Goal: Information Seeking & Learning: Learn about a topic

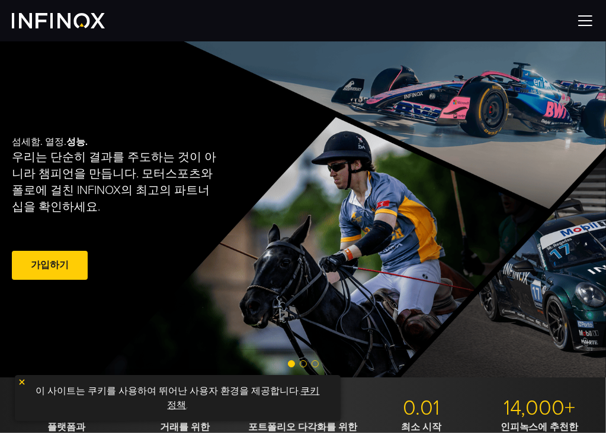
click at [584, 27] on img at bounding box center [585, 21] width 18 height 18
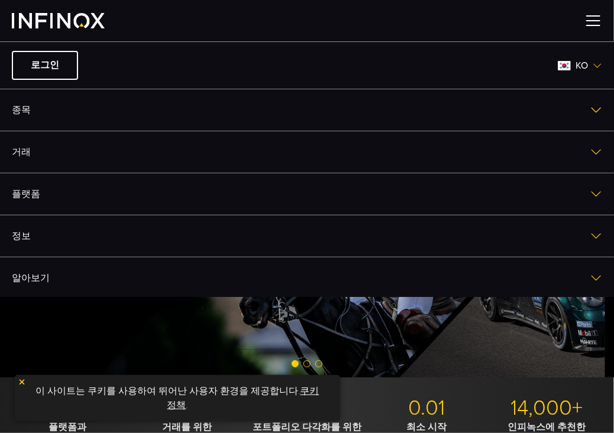
click at [314, 330] on div "섬세함. 열정. 성능. 우리는 단순히 결과를 주도하는 것이 아니라 챔피언을 만듭니다. 모터스포츠와 폴로에 걸친 INFINOX의 최고의 파트너십…" at bounding box center [303, 209] width 606 height 336
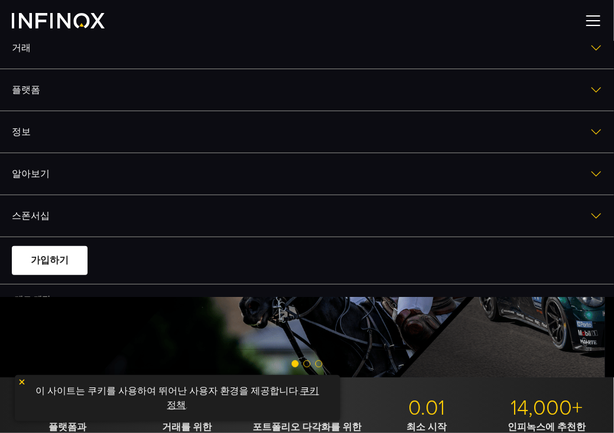
scroll to position [150, 0]
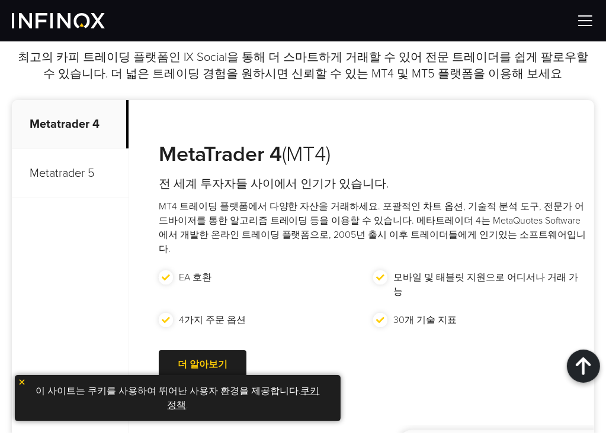
scroll to position [355, 0]
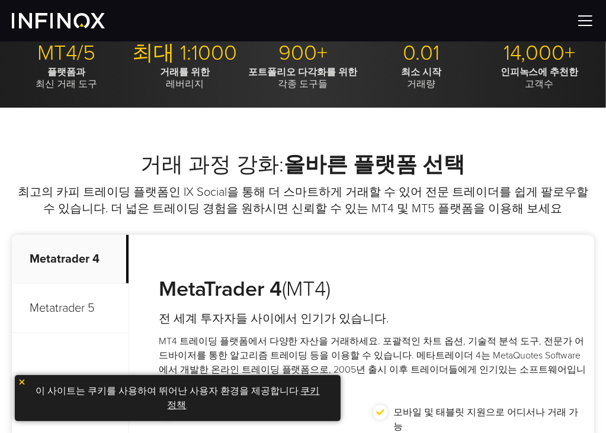
click at [50, 261] on p "Metatrader 4" at bounding box center [70, 259] width 117 height 49
click at [50, 260] on p "Metatrader 4" at bounding box center [70, 259] width 117 height 49
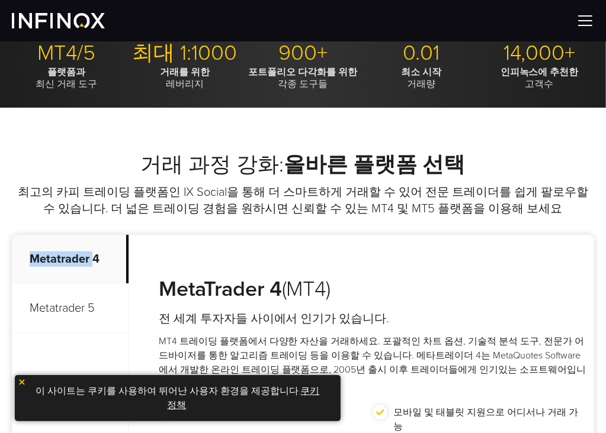
click at [48, 258] on p "Metatrader 4" at bounding box center [70, 259] width 117 height 49
drag, startPoint x: 48, startPoint y: 258, endPoint x: 98, endPoint y: 262, distance: 50.5
click at [98, 262] on p "Metatrader 4" at bounding box center [70, 259] width 117 height 49
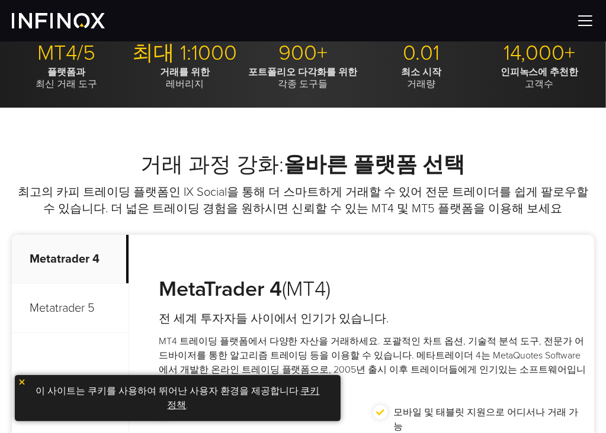
click at [98, 261] on p "Metatrader 4" at bounding box center [70, 259] width 117 height 49
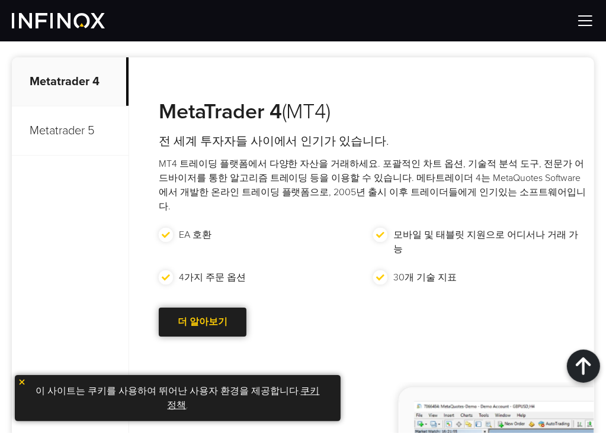
click at [175, 308] on link "더 알아보기 Go to new page" at bounding box center [203, 322] width 88 height 29
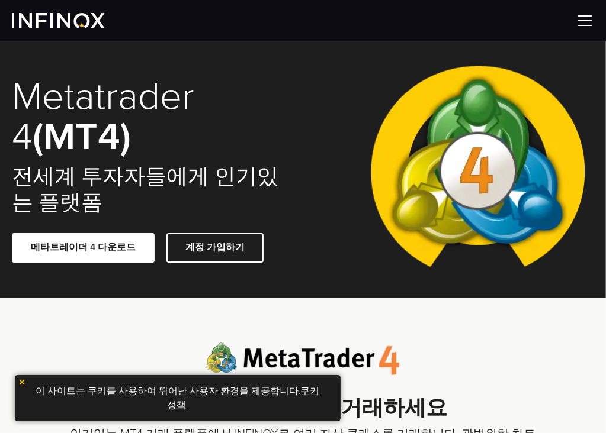
click at [83, 248] on span at bounding box center [83, 248] width 0 height 0
click at [271, 33] on div at bounding box center [303, 20] width 606 height 41
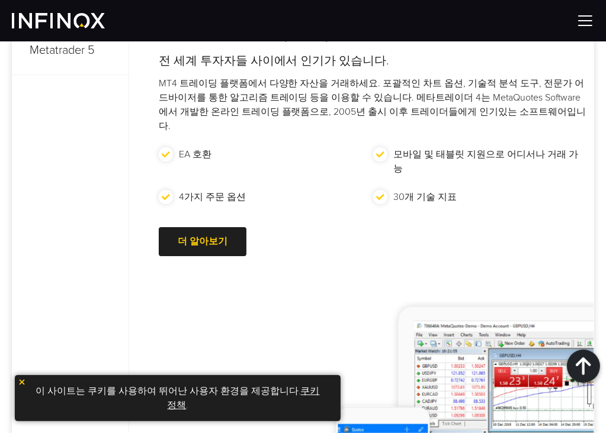
scroll to position [592, 0]
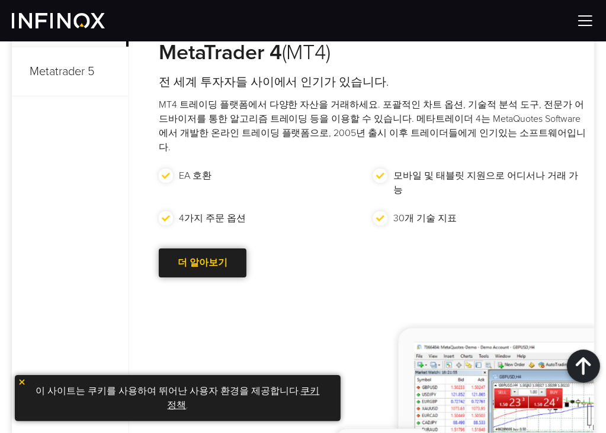
click at [186, 249] on link "더 알아보기 Go to new page" at bounding box center [203, 263] width 88 height 29
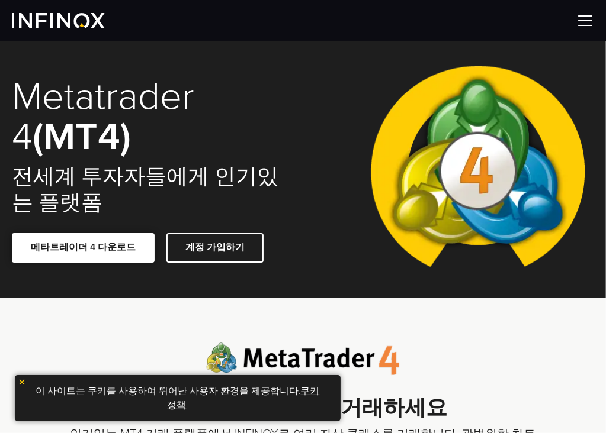
click at [83, 248] on span at bounding box center [83, 248] width 0 height 0
